Goal: Information Seeking & Learning: Learn about a topic

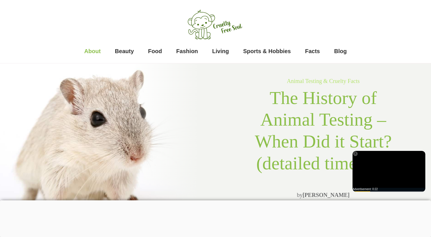
click at [91, 48] on span "About" at bounding box center [92, 50] width 16 height 11
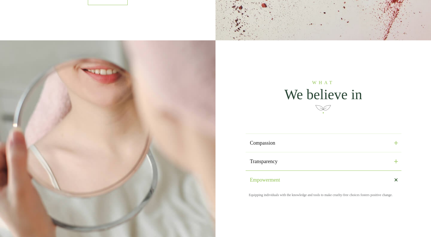
scroll to position [665, 0]
